Goal: Task Accomplishment & Management: Manage account settings

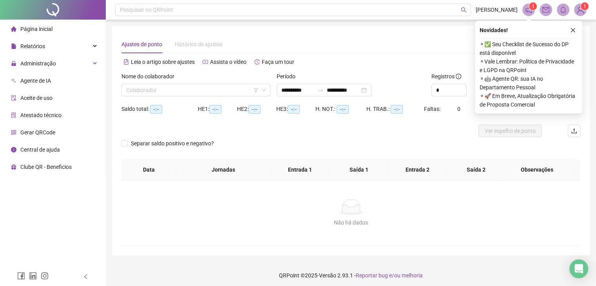
click at [397, 64] on div "Alternar para versão lite" at bounding box center [465, 62] width 229 height 13
click at [572, 29] on icon "close" at bounding box center [572, 30] width 4 height 4
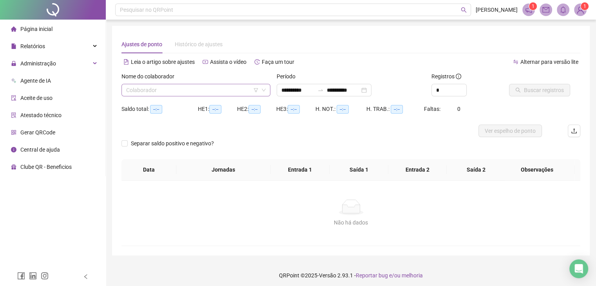
click at [215, 92] on input "search" at bounding box center [192, 90] width 132 height 12
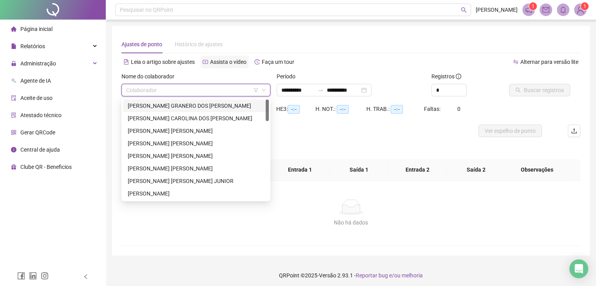
click at [200, 56] on div "Assista o vídeo" at bounding box center [224, 62] width 48 height 13
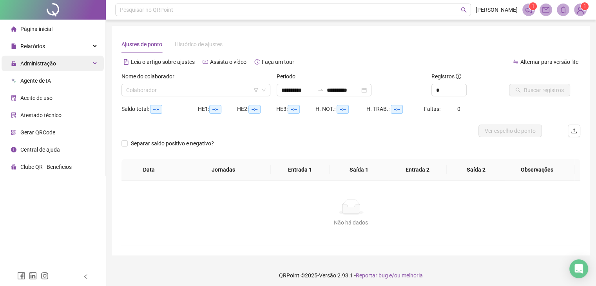
click at [66, 66] on div "Administração" at bounding box center [53, 64] width 102 height 16
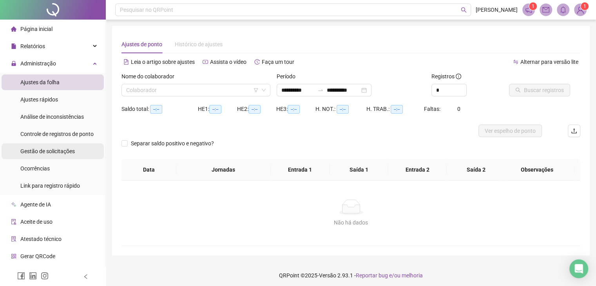
click at [77, 151] on li "Gestão de solicitações" at bounding box center [53, 151] width 102 height 16
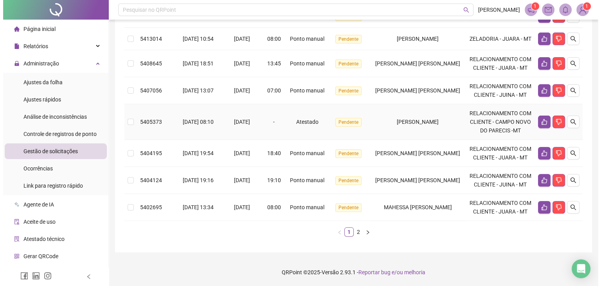
scroll to position [314, 0]
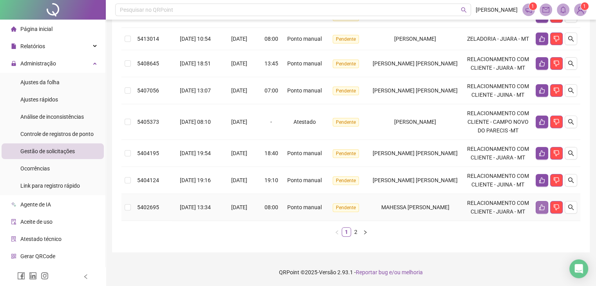
click at [545, 203] on button "button" at bounding box center [541, 207] width 13 height 13
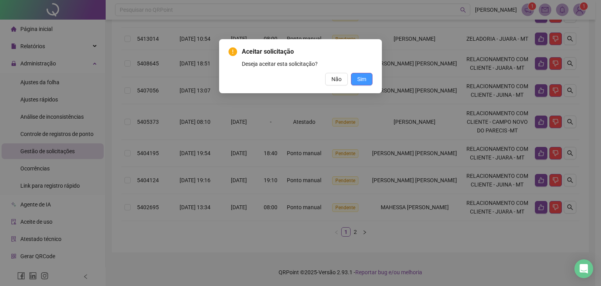
click at [365, 79] on span "Sim" at bounding box center [361, 79] width 9 height 9
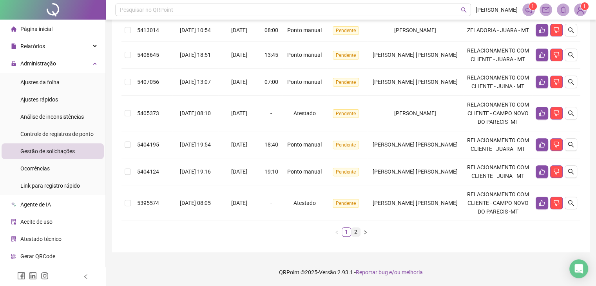
click at [357, 232] on link "2" at bounding box center [355, 231] width 9 height 9
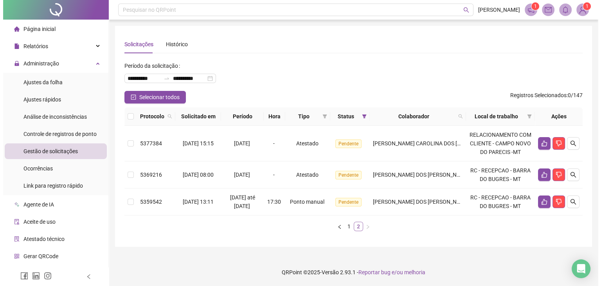
scroll to position [0, 0]
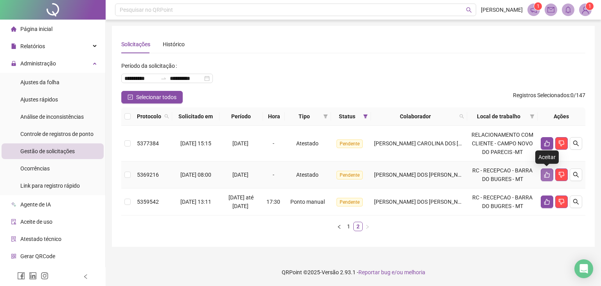
click at [546, 173] on icon "like" at bounding box center [547, 175] width 5 height 6
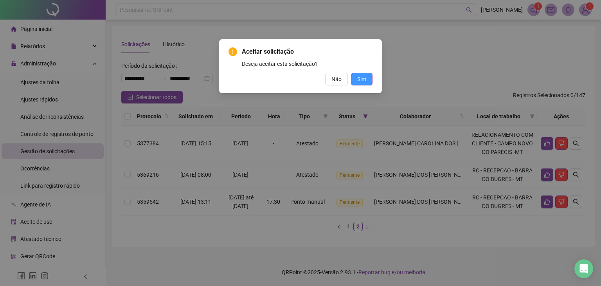
click at [366, 81] on span "Sim" at bounding box center [361, 79] width 9 height 9
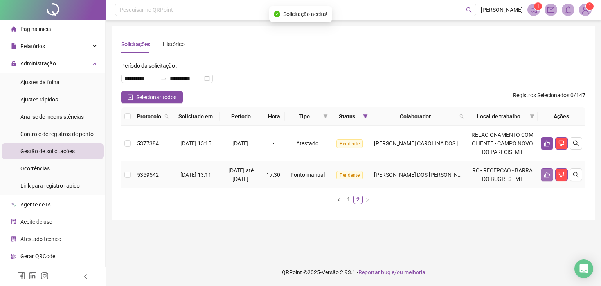
click at [547, 174] on icon "like" at bounding box center [547, 174] width 6 height 6
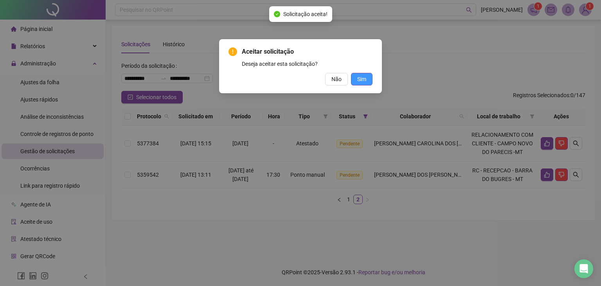
click at [369, 82] on button "Sim" at bounding box center [362, 79] width 22 height 13
